Goal: Task Accomplishment & Management: Manage account settings

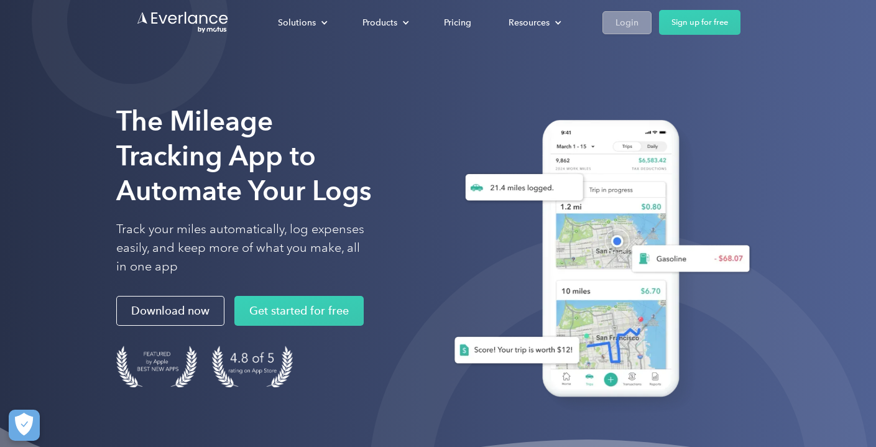
click at [628, 24] on div "Login" at bounding box center [626, 23] width 23 height 16
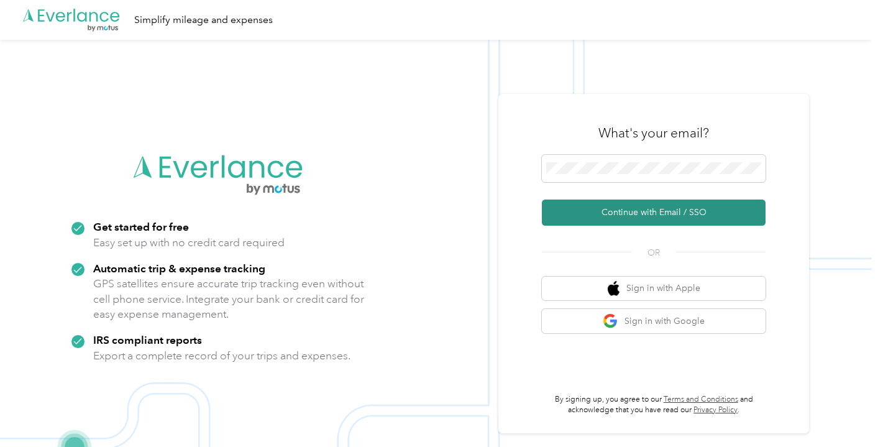
click at [601, 206] on button "Continue with Email / SSO" at bounding box center [654, 213] width 224 height 26
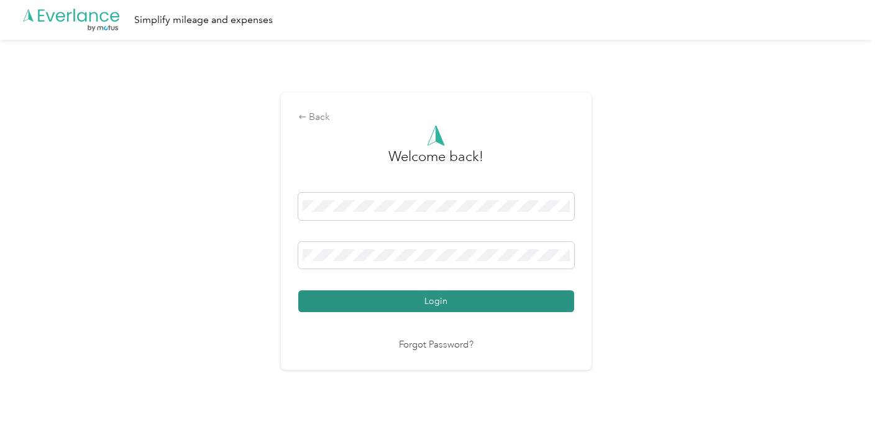
click at [370, 305] on button "Login" at bounding box center [436, 301] width 276 height 22
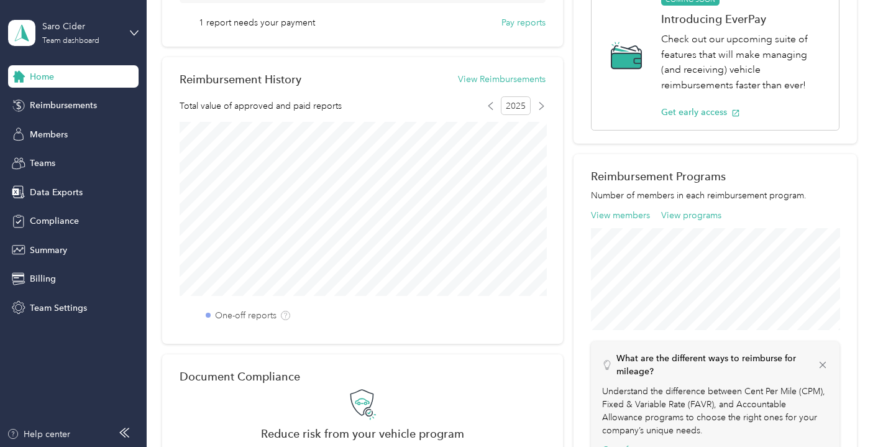
scroll to position [92, 0]
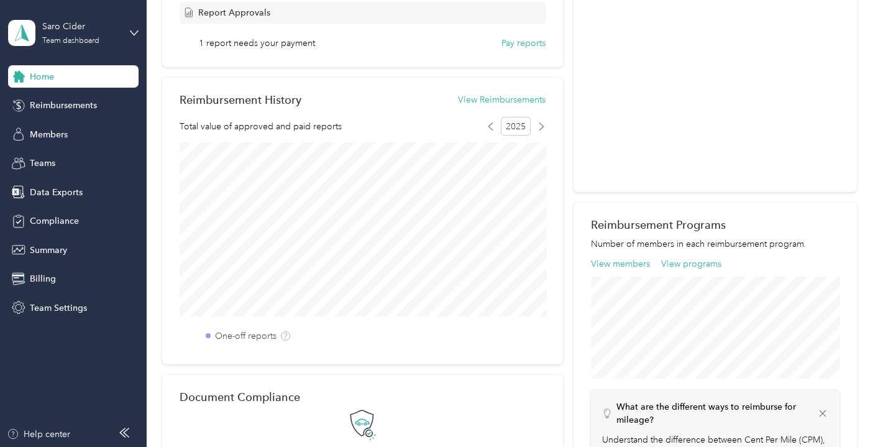
click at [603, 234] on div "Reimbursement Programs Number of members in each reimbursement program. View me…" at bounding box center [715, 364] width 283 height 322
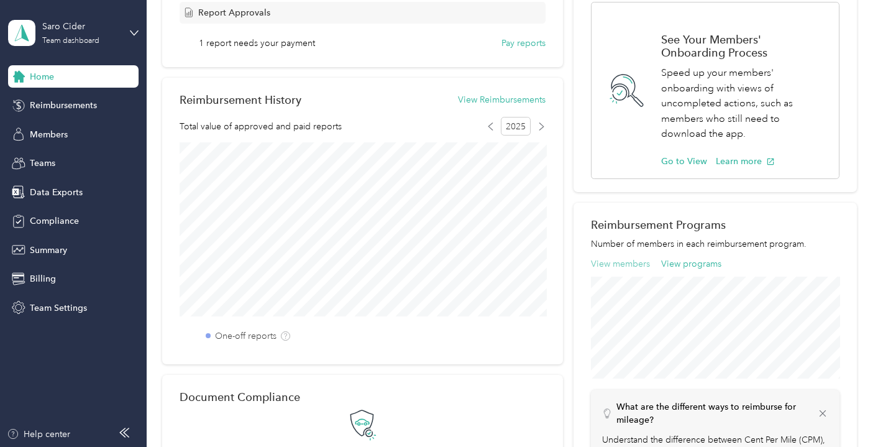
click at [606, 267] on button "View members" at bounding box center [620, 263] width 59 height 13
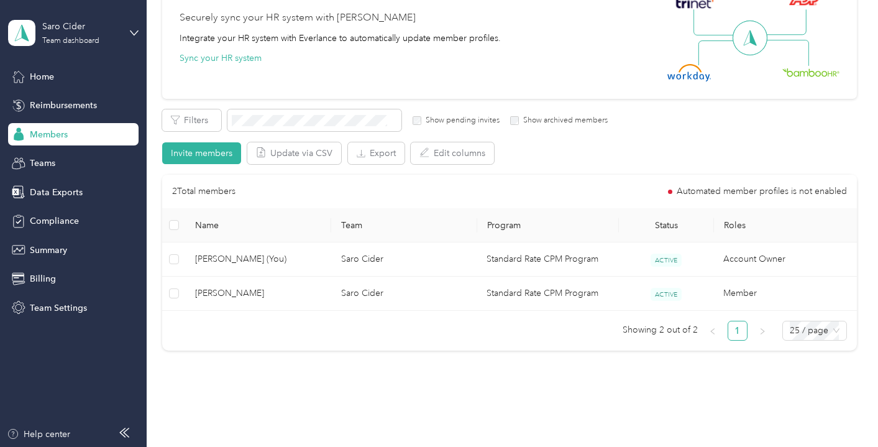
scroll to position [152, 0]
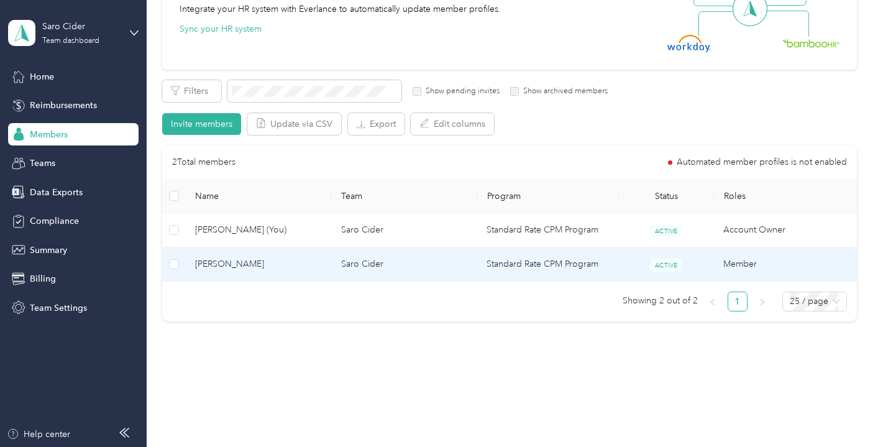
click at [216, 266] on span "[PERSON_NAME]" at bounding box center [258, 264] width 126 height 14
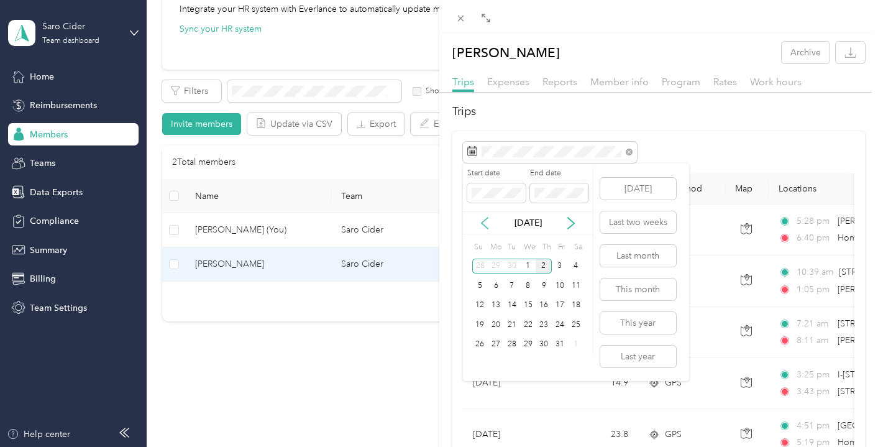
click at [484, 224] on icon at bounding box center [485, 223] width 6 height 11
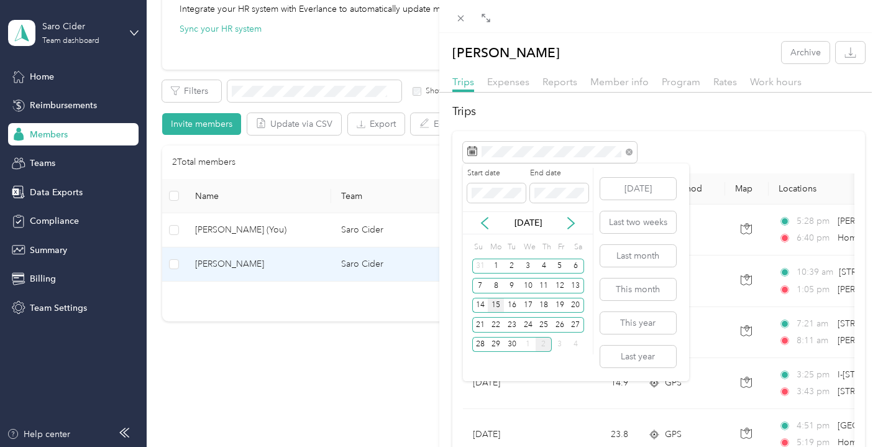
click at [499, 303] on div "15" at bounding box center [496, 306] width 16 height 16
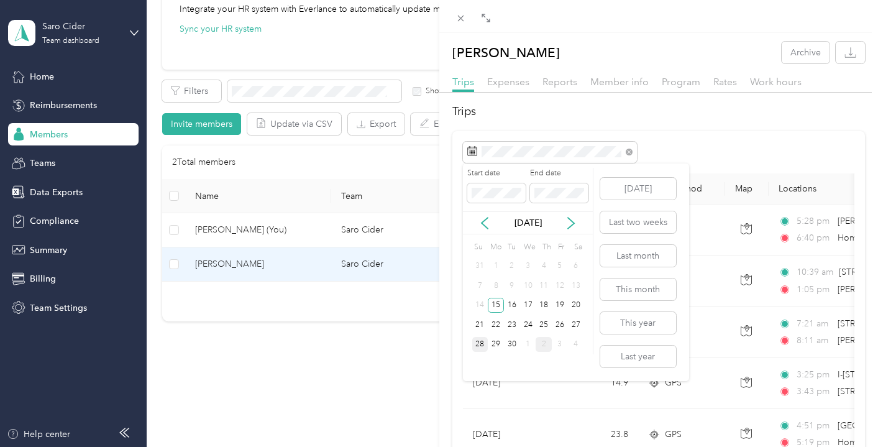
click at [479, 346] on div "28" at bounding box center [480, 345] width 16 height 16
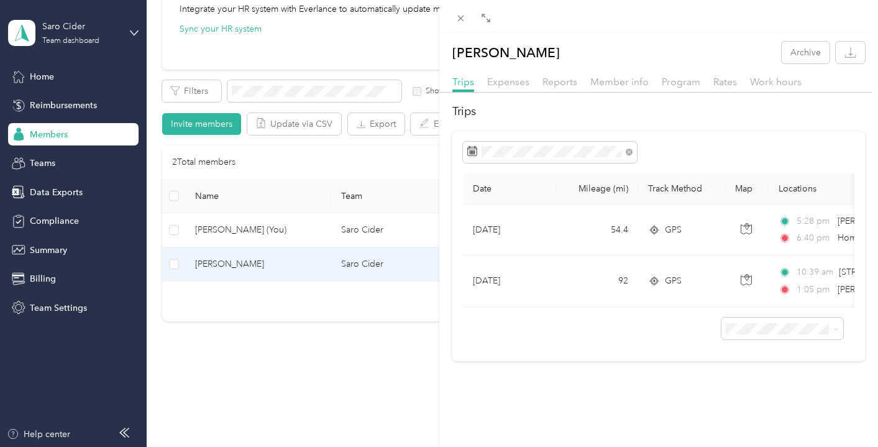
click at [565, 75] on div "Reports" at bounding box center [560, 83] width 35 height 16
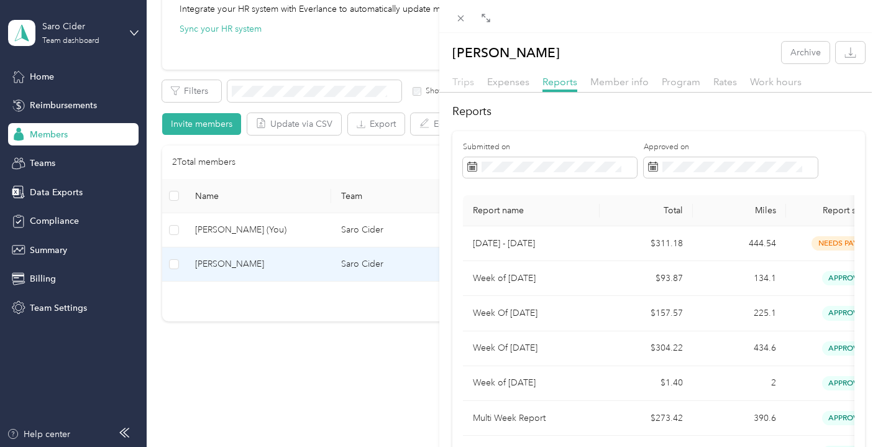
click at [464, 78] on span "Trips" at bounding box center [464, 82] width 22 height 12
